Goal: Task Accomplishment & Management: Manage account settings

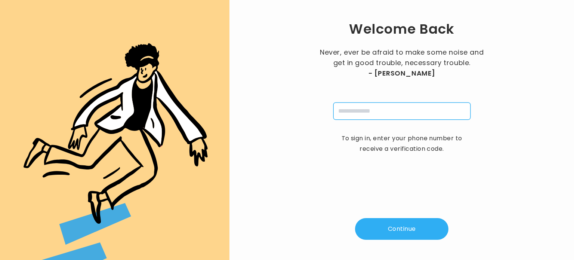
click at [354, 104] on input "tel" at bounding box center [401, 110] width 137 height 17
type input "**********"
click at [395, 231] on button "Continue" at bounding box center [401, 229] width 93 height 22
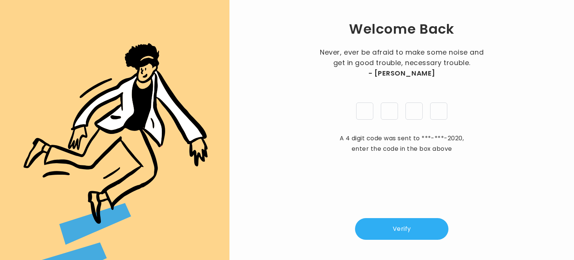
type input "*"
click at [389, 229] on button "Verify" at bounding box center [401, 229] width 93 height 22
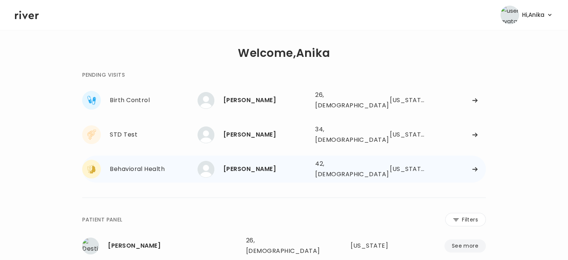
click at [239, 164] on div "ChristiAna Ratzlaff" at bounding box center [267, 169] width 86 height 10
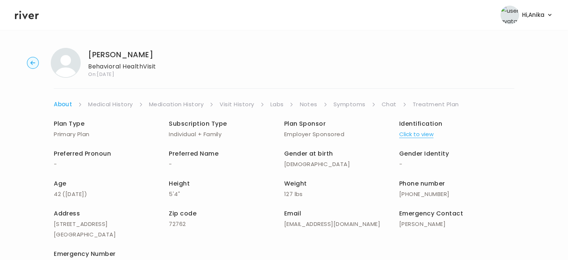
click at [422, 106] on link "Treatment Plan" at bounding box center [436, 104] width 46 height 10
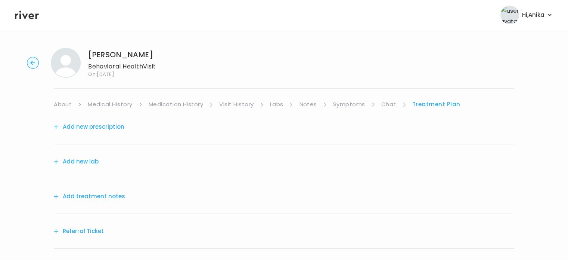
click at [92, 196] on button "Add treatment notes" at bounding box center [89, 196] width 71 height 10
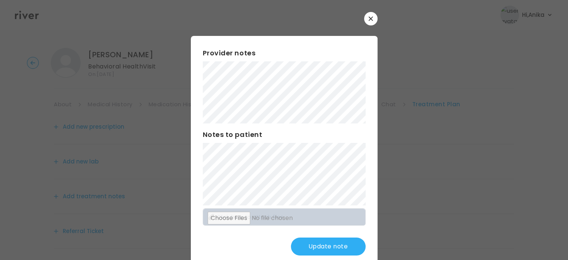
click at [348, 239] on button "Update note" at bounding box center [328, 246] width 75 height 18
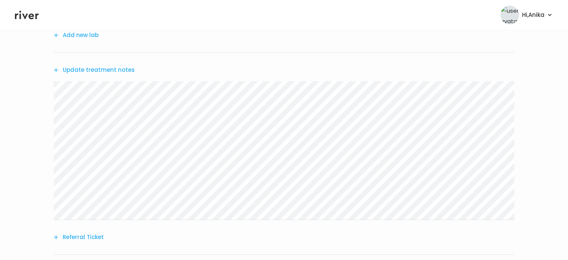
scroll to position [191, 0]
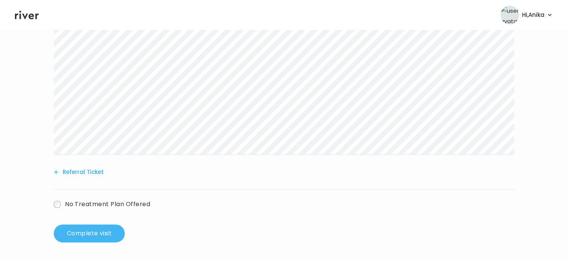
click at [88, 233] on button "Complete visit" at bounding box center [89, 233] width 71 height 18
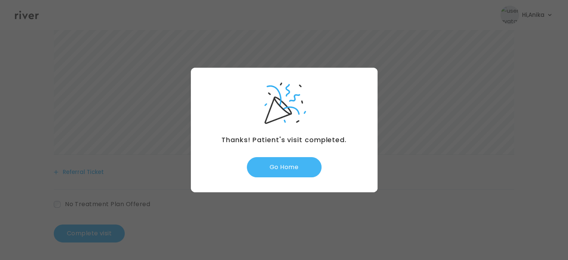
click at [290, 164] on button "Go Home" at bounding box center [284, 167] width 75 height 20
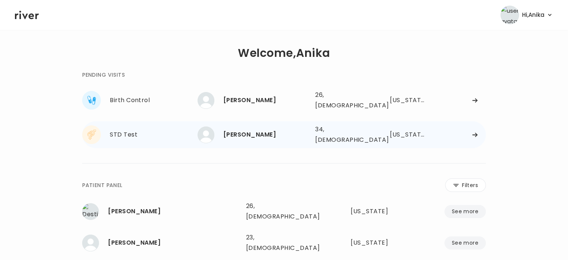
click at [264, 130] on div "[PERSON_NAME]" at bounding box center [267, 134] width 86 height 10
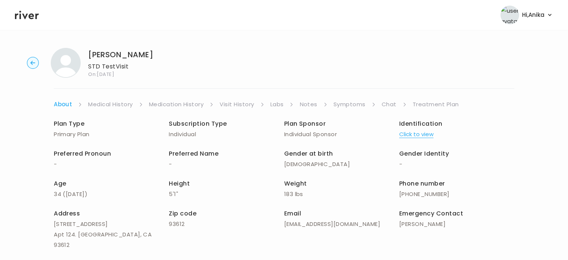
click at [422, 133] on button "Click to view" at bounding box center [417, 134] width 34 height 10
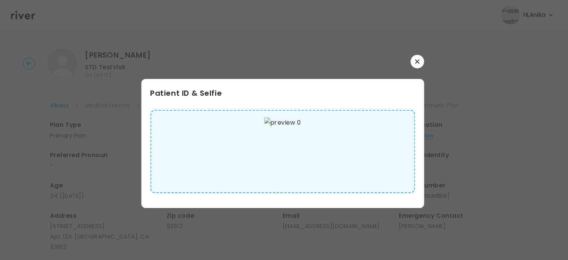
scroll to position [1, 0]
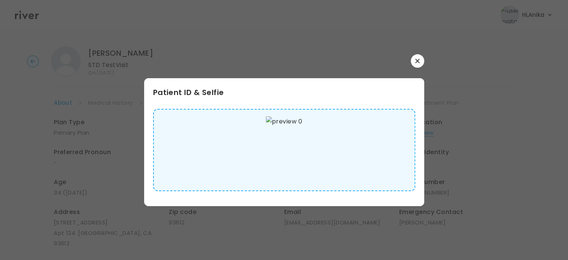
click at [417, 65] on button "button" at bounding box center [417, 60] width 13 height 13
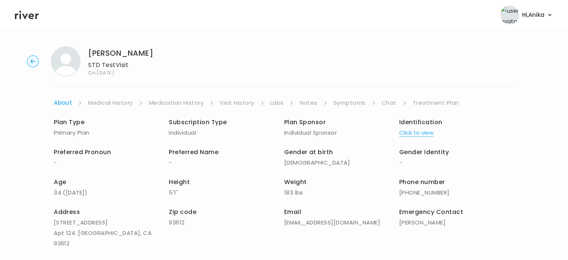
click at [117, 105] on link "Medical History" at bounding box center [110, 103] width 44 height 10
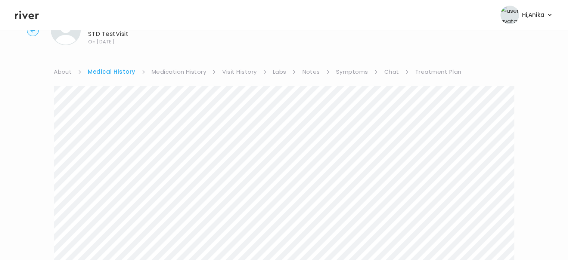
scroll to position [16, 0]
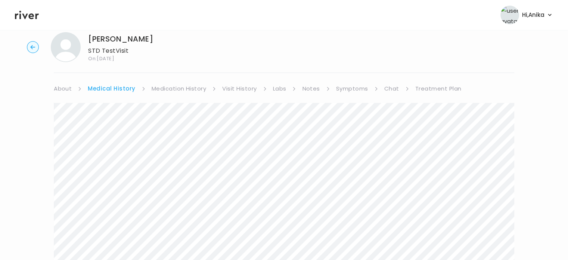
click at [183, 81] on div "Niko Hernandez STD Test Visit On: 23 Sep 2025 About Medical History Medication …" at bounding box center [284, 241] width 568 height 430
click at [181, 91] on link "Medication History" at bounding box center [179, 88] width 55 height 10
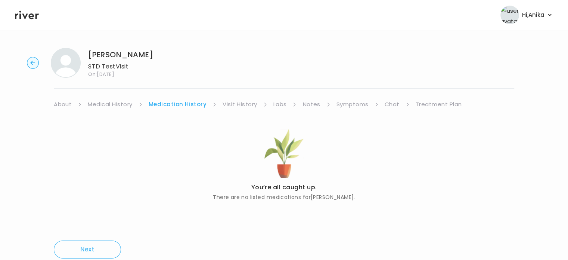
click at [236, 98] on div "Niko Hernandez STD Test Visit On: 23 Sep 2025 About Medical History Medication …" at bounding box center [284, 158] width 568 height 233
click at [235, 98] on div "Niko Hernandez STD Test Visit On: 23 Sep 2025 About Medical History Medication …" at bounding box center [284, 158] width 568 height 233
click at [236, 105] on link "Visit History" at bounding box center [240, 104] width 34 height 10
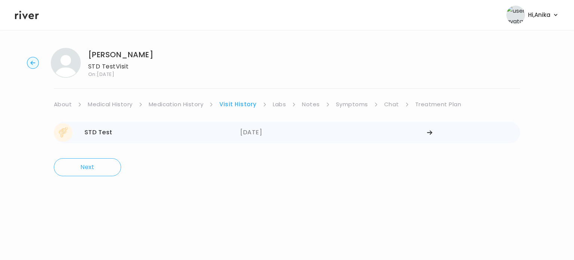
click at [261, 133] on div "[DATE]" at bounding box center [333, 132] width 187 height 19
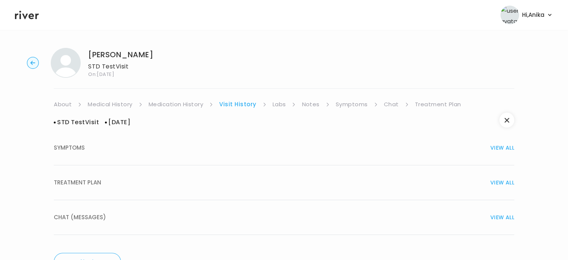
click at [247, 185] on div "TREATMENT PLAN VIEW ALL" at bounding box center [284, 182] width 461 height 10
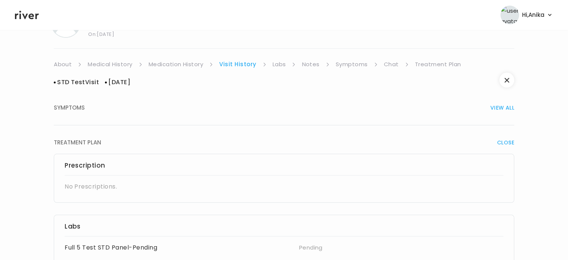
scroll to position [38, 0]
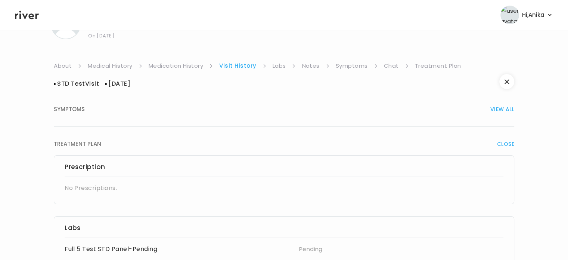
click at [278, 65] on link "Labs" at bounding box center [279, 66] width 13 height 10
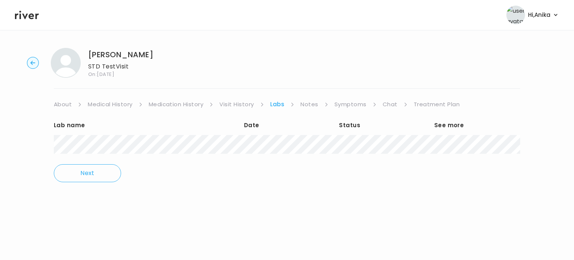
click at [303, 107] on link "Notes" at bounding box center [310, 104] width 18 height 10
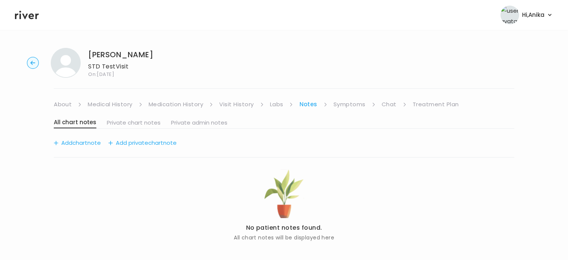
click at [351, 106] on link "Symptoms" at bounding box center [350, 104] width 32 height 10
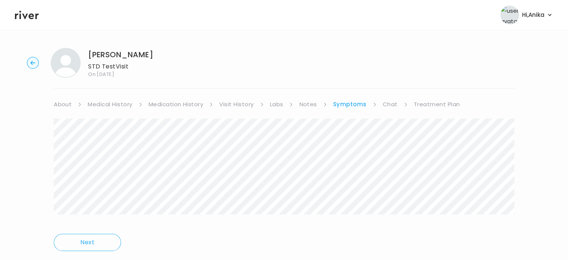
click at [440, 110] on div "Next" at bounding box center [284, 186] width 461 height 152
click at [440, 103] on link "Treatment Plan" at bounding box center [437, 104] width 46 height 10
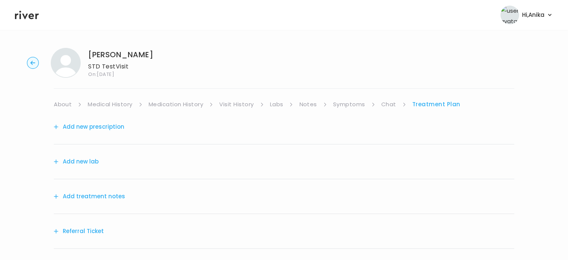
click at [91, 197] on button "Add treatment notes" at bounding box center [89, 196] width 71 height 10
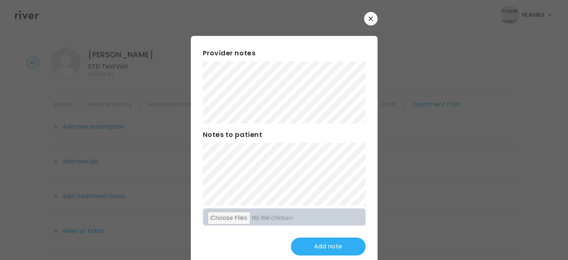
click at [191, 84] on div "Provider notes Notes to patient Click here to attach files Add note" at bounding box center [284, 151] width 187 height 231
click at [332, 241] on button "Update note" at bounding box center [328, 246] width 75 height 18
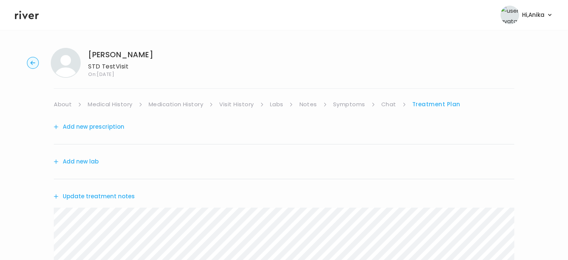
click at [277, 103] on link "Labs" at bounding box center [276, 104] width 13 height 10
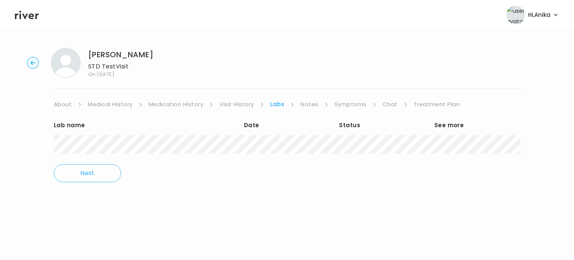
click at [426, 104] on link "Treatment Plan" at bounding box center [437, 104] width 46 height 10
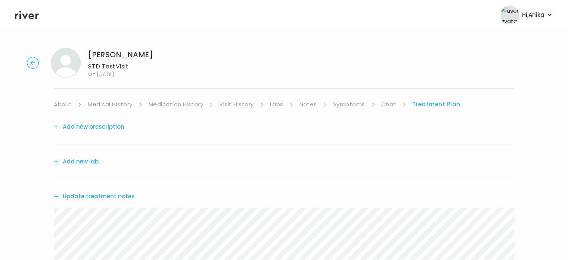
click at [103, 194] on button "Update treatment notes" at bounding box center [94, 196] width 81 height 10
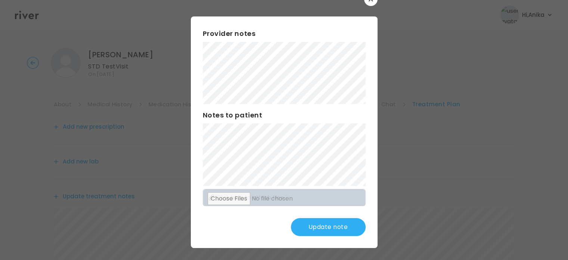
click at [321, 228] on button "Update note" at bounding box center [328, 227] width 75 height 18
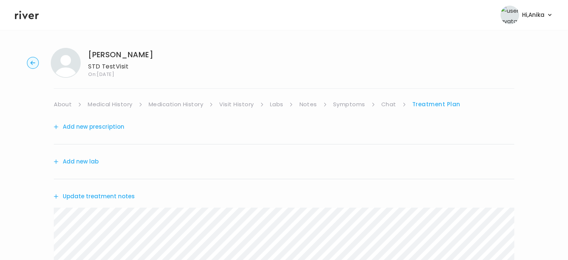
drag, startPoint x: 152, startPoint y: 52, endPoint x: 90, endPoint y: 47, distance: 62.6
click at [90, 47] on div "Niko Hernandez STD Test Visit On: 23 Sep 2025 About Medical History Medication …" at bounding box center [284, 235] width 568 height 387
copy h1 "[PERSON_NAME]"
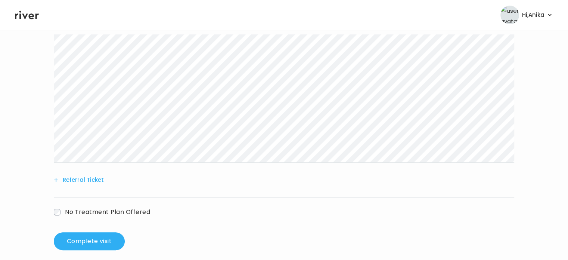
scroll to position [181, 0]
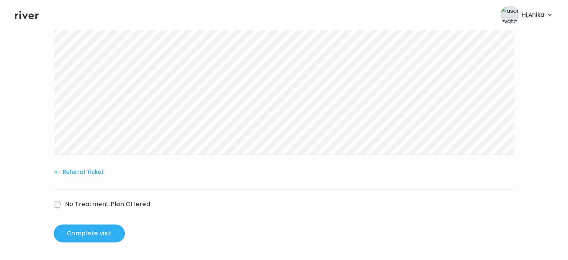
click at [30, 19] on icon at bounding box center [27, 14] width 24 height 11
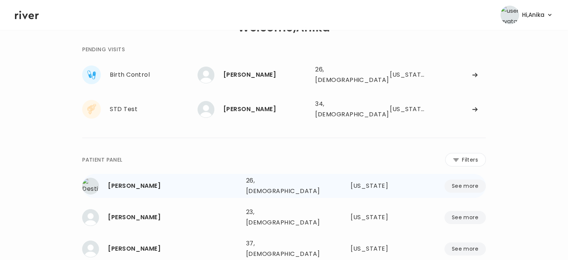
scroll to position [13, 0]
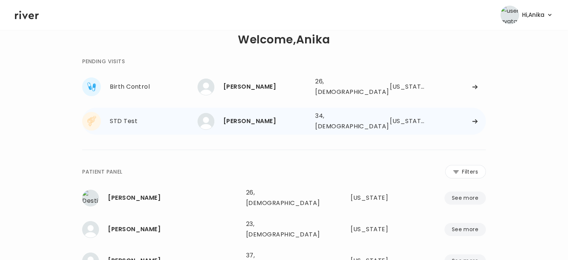
click at [264, 117] on div "[PERSON_NAME]" at bounding box center [267, 121] width 86 height 10
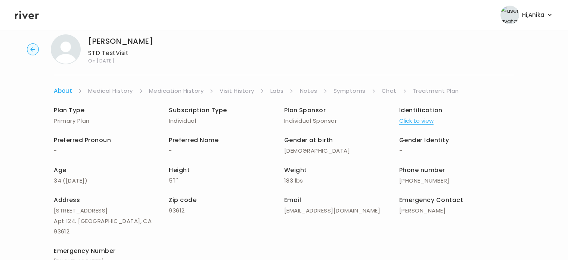
click at [429, 96] on div "Plan Type Primary Plan Subscription Type Individual Plan Sponsor Individual Spo…" at bounding box center [284, 186] width 461 height 181
click at [432, 90] on link "Treatment Plan" at bounding box center [436, 91] width 46 height 10
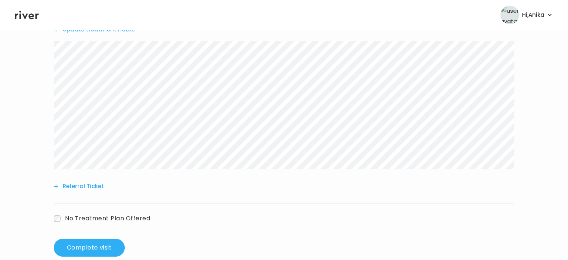
scroll to position [181, 0]
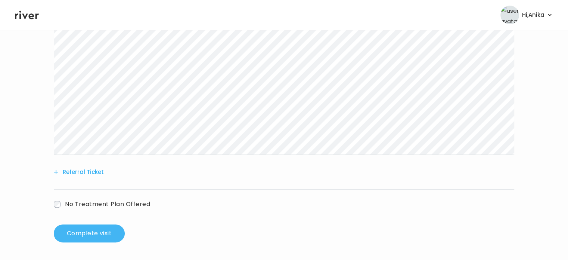
click at [108, 230] on button "Complete visit" at bounding box center [89, 233] width 71 height 18
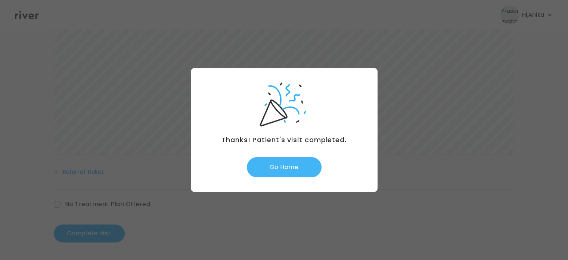
click at [281, 160] on button "Go Home" at bounding box center [284, 167] width 75 height 20
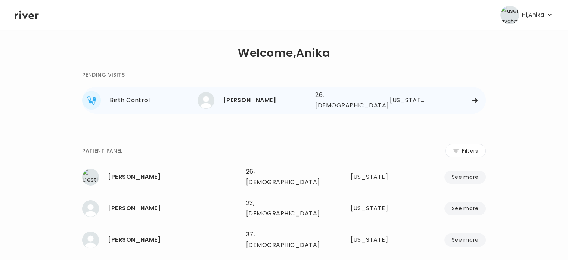
click at [250, 95] on div "[PERSON_NAME]" at bounding box center [267, 100] width 86 height 10
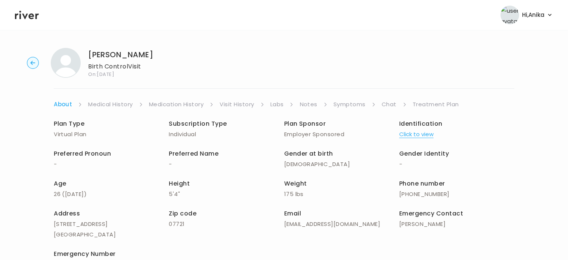
click at [120, 106] on link "Medical History" at bounding box center [110, 104] width 44 height 10
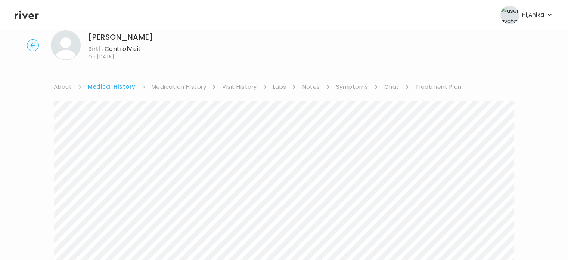
scroll to position [17, 0]
click at [169, 85] on link "Medication History" at bounding box center [179, 87] width 55 height 10
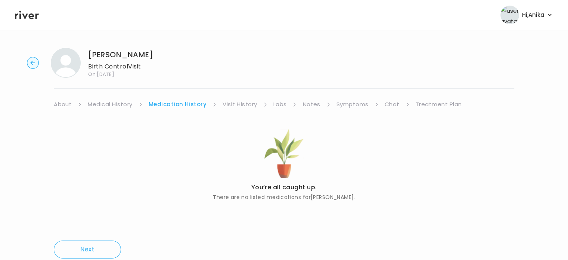
click at [230, 109] on link "Visit History" at bounding box center [240, 104] width 34 height 10
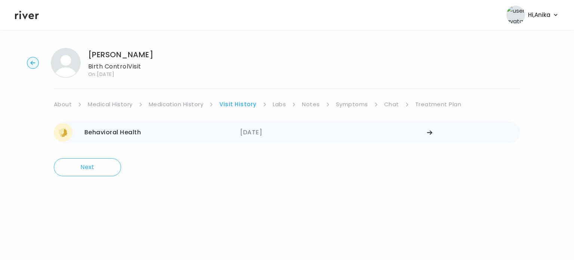
click at [263, 133] on div "09/03/2025" at bounding box center [333, 132] width 187 height 19
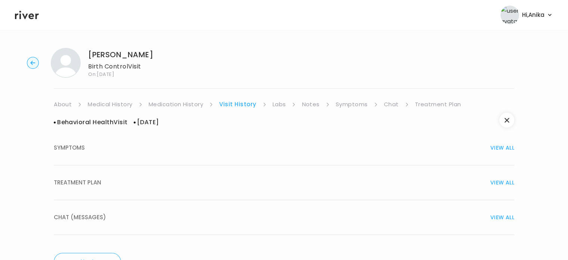
click at [271, 182] on div "TREATMENT PLAN VIEW ALL" at bounding box center [284, 182] width 461 height 10
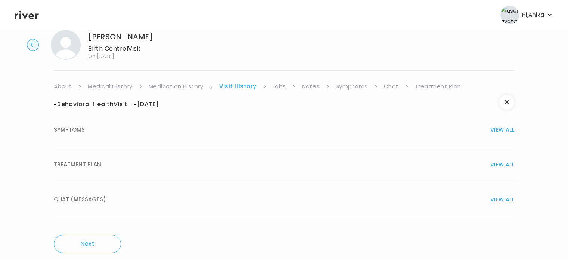
scroll to position [28, 0]
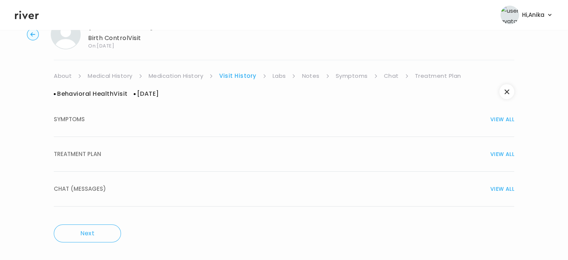
click at [259, 157] on div "TREATMENT PLAN VIEW ALL" at bounding box center [284, 154] width 461 height 10
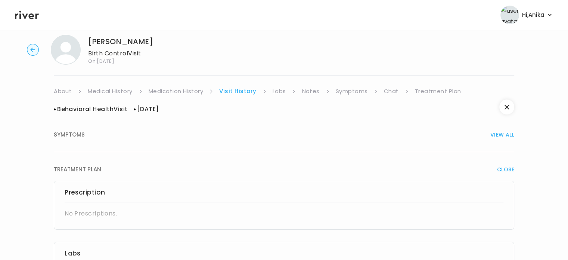
scroll to position [11, 0]
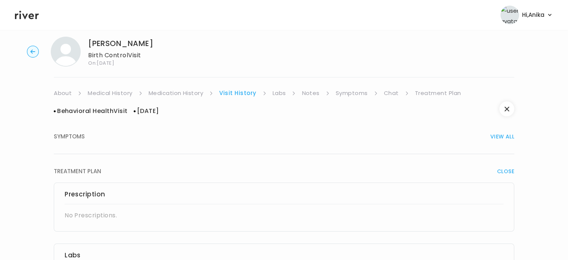
click at [280, 93] on link "Labs" at bounding box center [279, 93] width 13 height 10
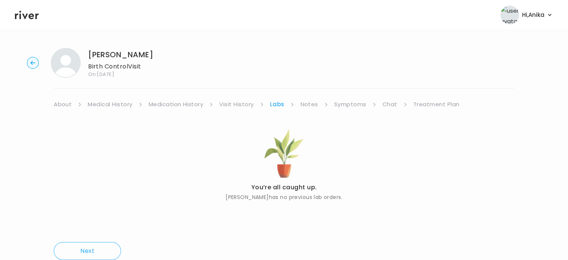
click at [303, 103] on link "Notes" at bounding box center [310, 104] width 18 height 10
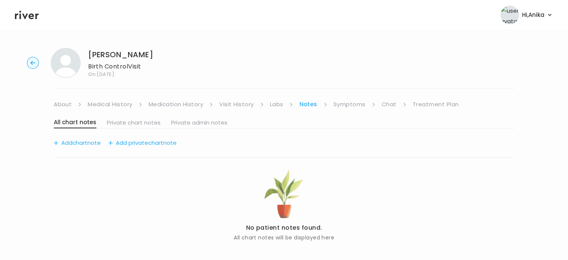
click at [348, 107] on link "Symptoms" at bounding box center [350, 104] width 32 height 10
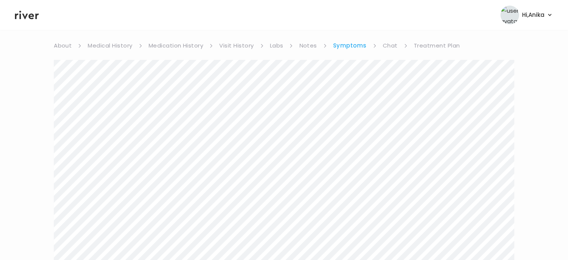
scroll to position [51, 0]
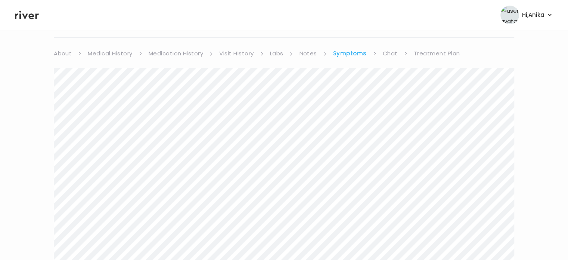
click at [388, 55] on link "Chat" at bounding box center [390, 53] width 15 height 10
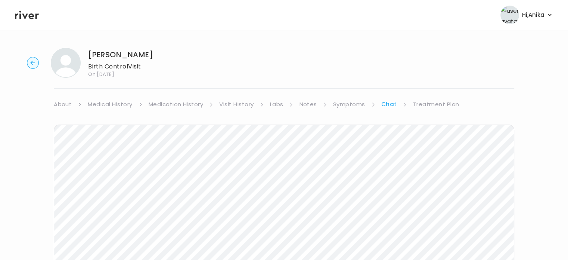
click at [440, 102] on link "Treatment Plan" at bounding box center [436, 104] width 46 height 10
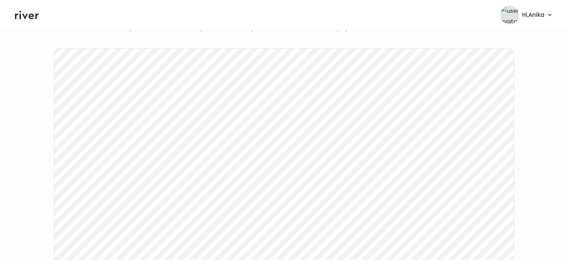
scroll to position [147, 0]
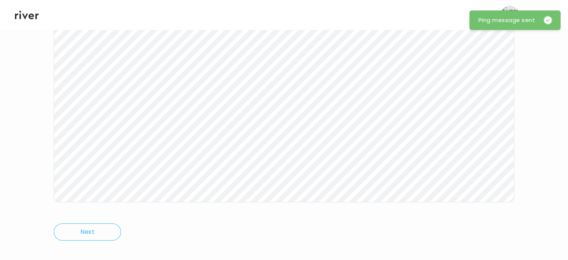
click at [25, 17] on icon at bounding box center [27, 15] width 24 height 9
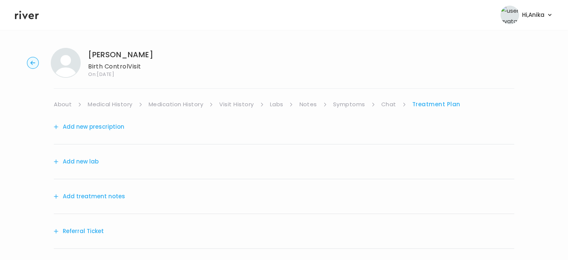
click at [33, 62] on circle "button" at bounding box center [33, 63] width 12 height 12
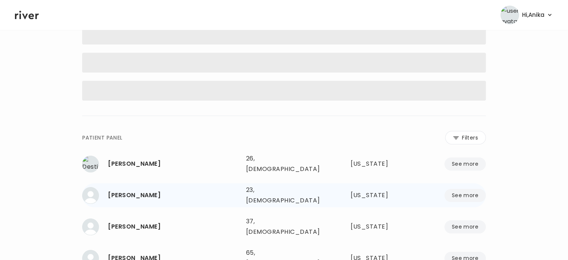
scroll to position [103, 0]
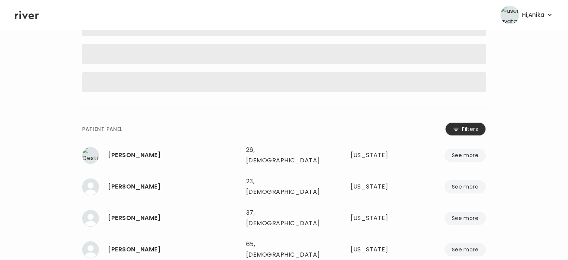
click at [466, 127] on button "Filters" at bounding box center [466, 128] width 41 height 13
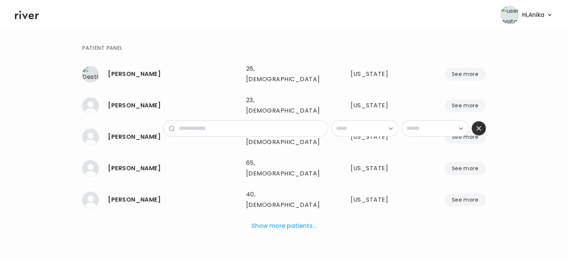
scroll to position [88, 0]
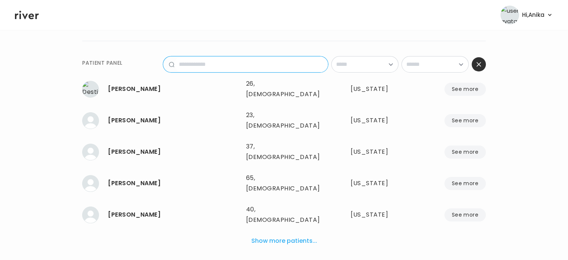
click at [241, 59] on input "name" at bounding box center [252, 64] width 154 height 16
paste input "**********"
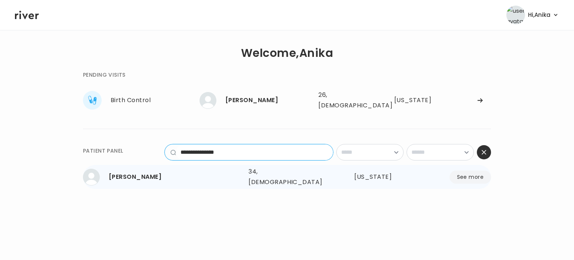
type input "**********"
click at [265, 170] on div "34, [DEMOGRAPHIC_DATA]" at bounding box center [287, 176] width 77 height 21
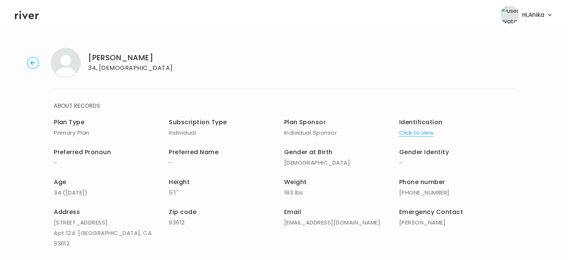
click at [411, 130] on button "Click to view" at bounding box center [417, 132] width 34 height 10
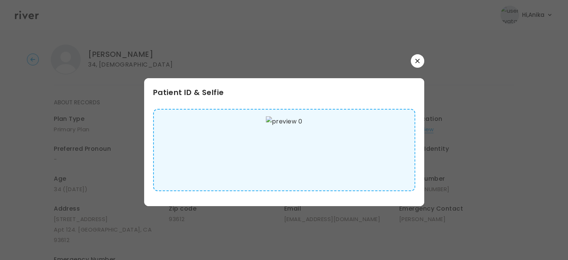
scroll to position [3, 0]
click at [417, 62] on icon "button" at bounding box center [418, 61] width 4 height 4
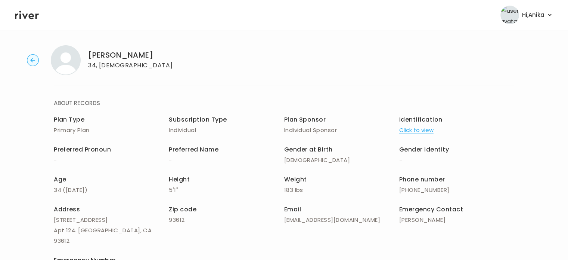
click at [26, 15] on icon at bounding box center [27, 15] width 24 height 9
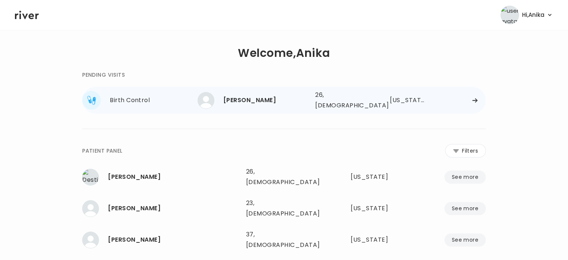
scroll to position [2, 0]
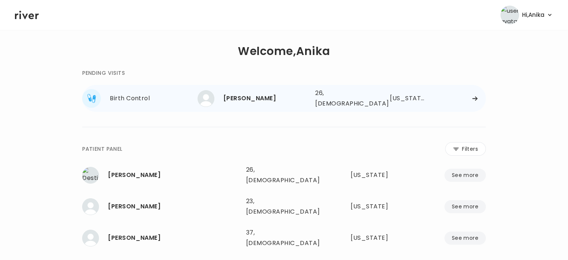
click at [249, 90] on div "[PERSON_NAME] 26, [DEMOGRAPHIC_DATA] See more" at bounding box center [254, 98] width 112 height 17
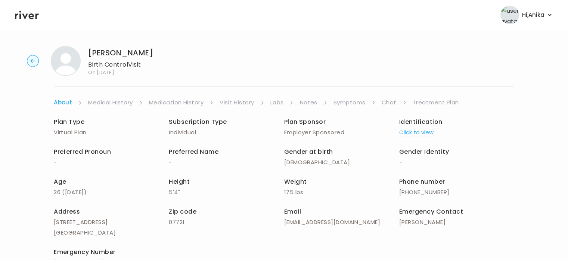
click at [35, 62] on circle "button" at bounding box center [33, 61] width 12 height 12
